Goal: Go to known website: Access a specific website the user already knows

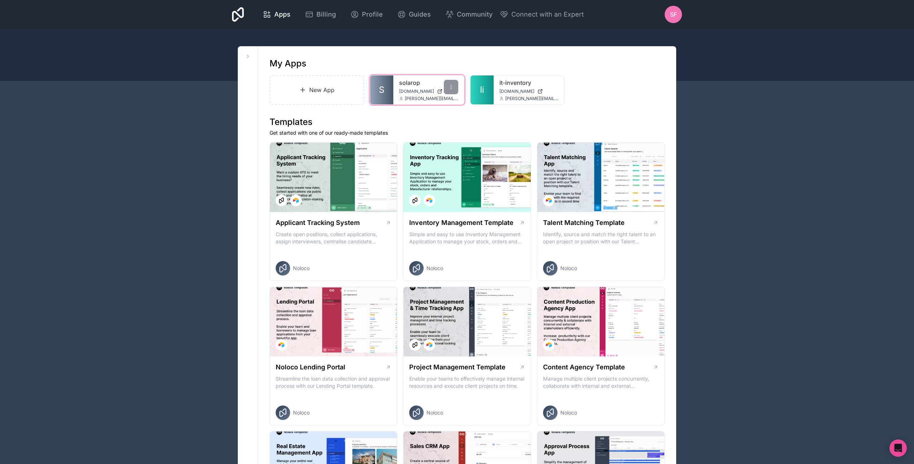
click at [407, 83] on link "solarop" at bounding box center [428, 82] width 59 height 9
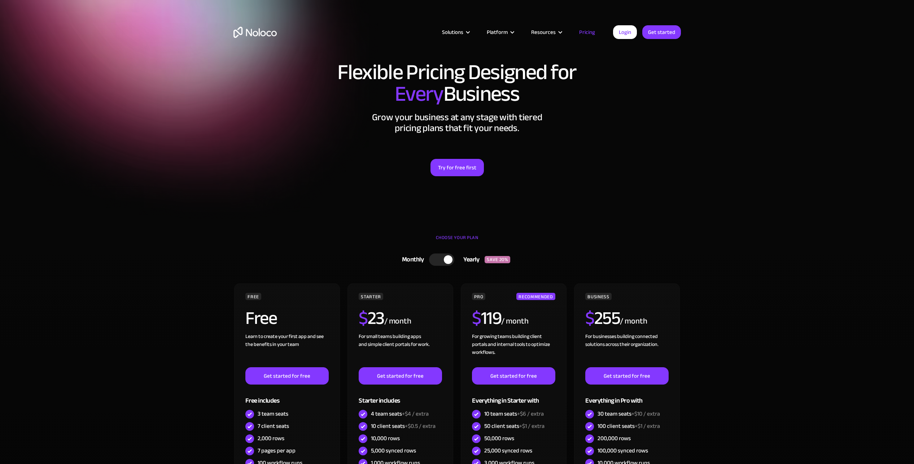
scroll to position [79, 0]
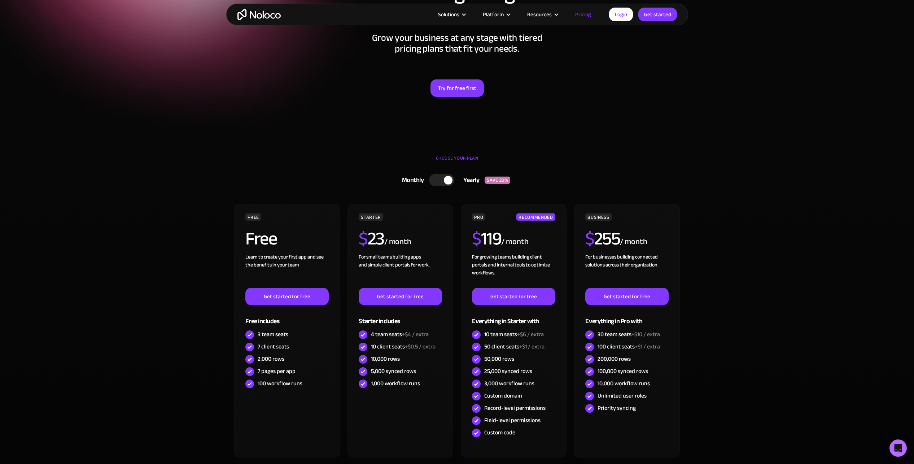
click at [439, 180] on div at bounding box center [441, 180] width 25 height 12
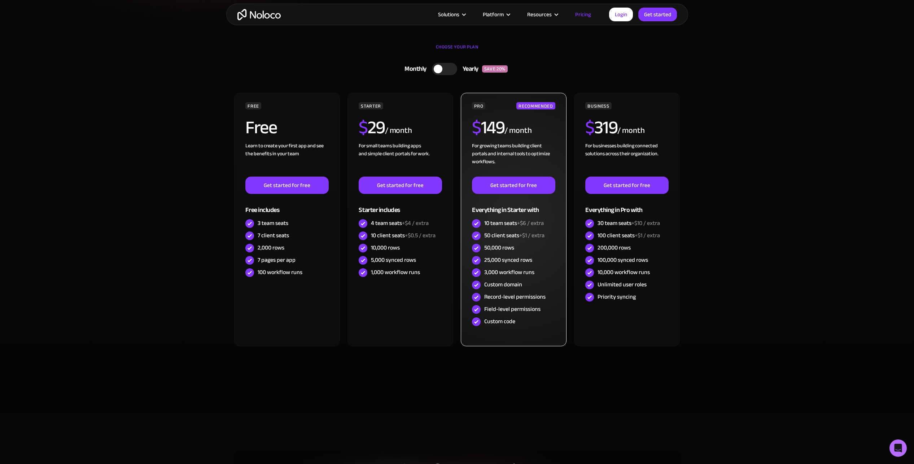
scroll to position [302, 0]
